Goal: Transaction & Acquisition: Purchase product/service

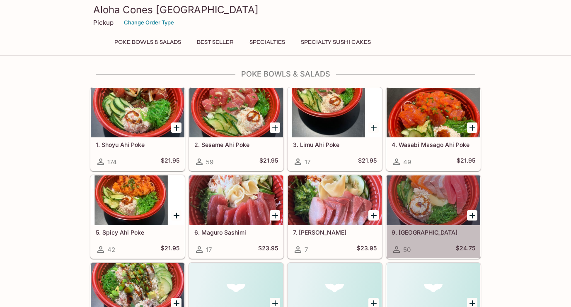
click at [408, 231] on h5 "9. [GEOGRAPHIC_DATA]" at bounding box center [433, 232] width 84 height 7
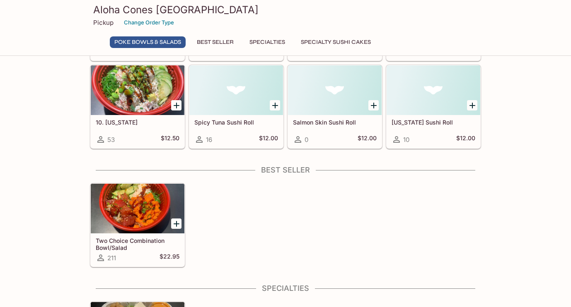
scroll to position [202, 0]
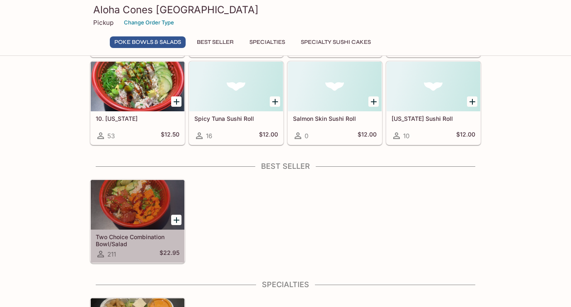
click at [156, 237] on h5 "Two Choice Combination Bowl/Salad" at bounding box center [138, 241] width 84 height 14
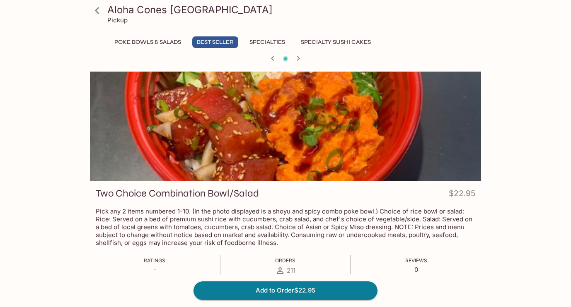
click at [94, 13] on icon at bounding box center [97, 10] width 14 height 14
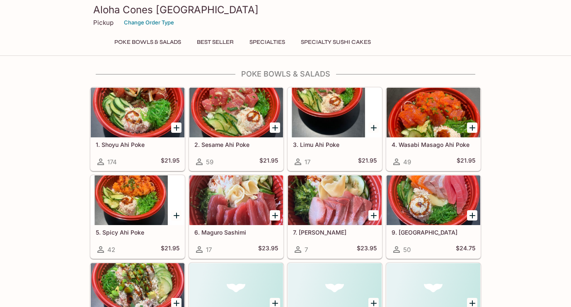
click at [422, 231] on h5 "9. [GEOGRAPHIC_DATA]" at bounding box center [433, 232] width 84 height 7
